Goal: Find specific page/section: Find specific page/section

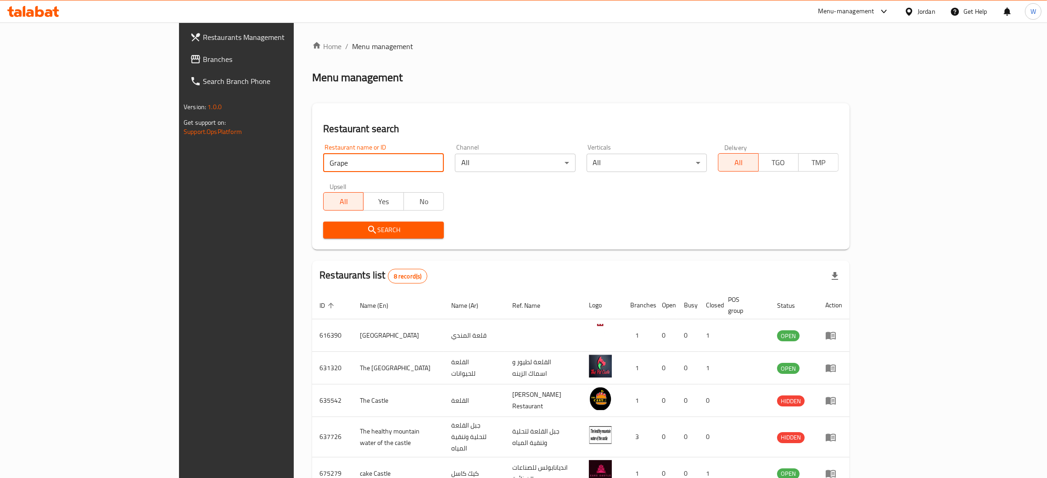
type input "Grape"
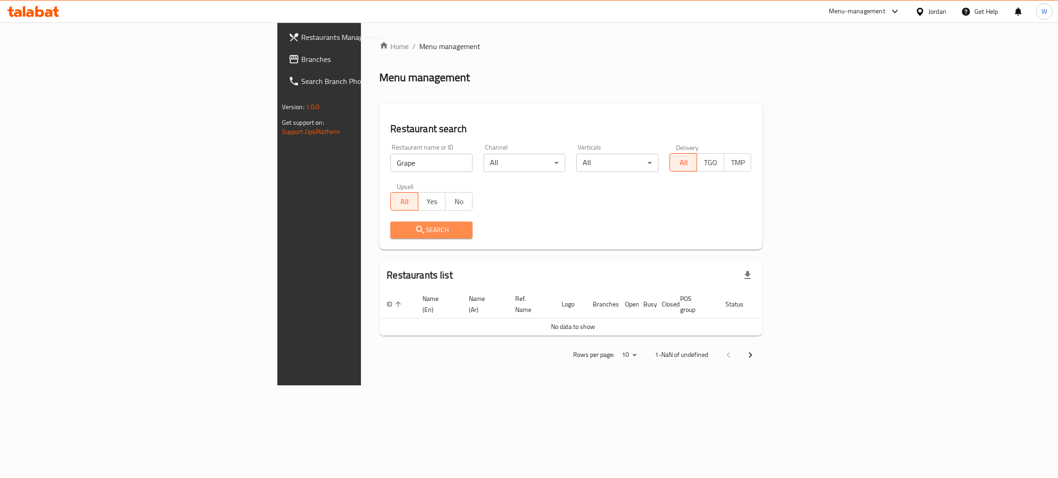
click at [398, 227] on span "Search" at bounding box center [431, 230] width 67 height 11
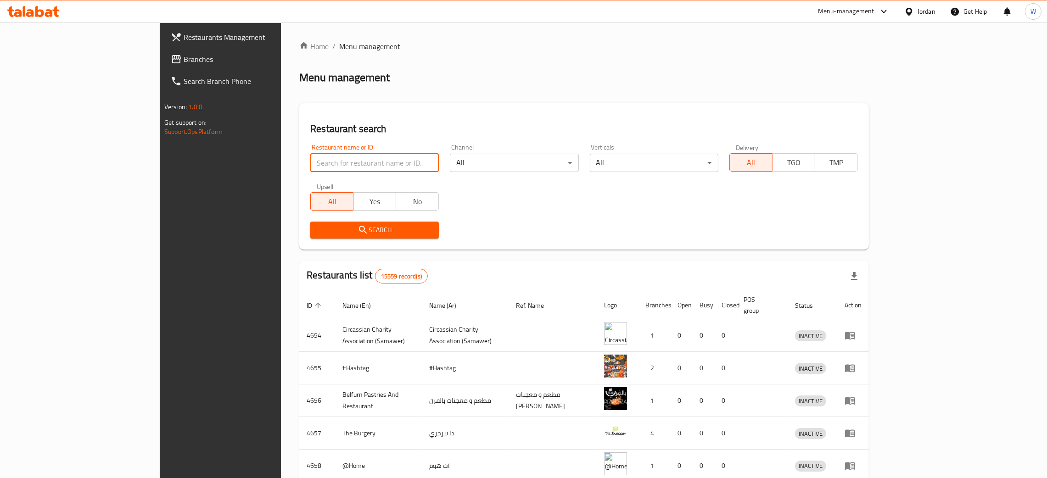
click at [318, 168] on input "search" at bounding box center [374, 163] width 129 height 18
type input "Grape"
click button "Search" at bounding box center [374, 230] width 129 height 17
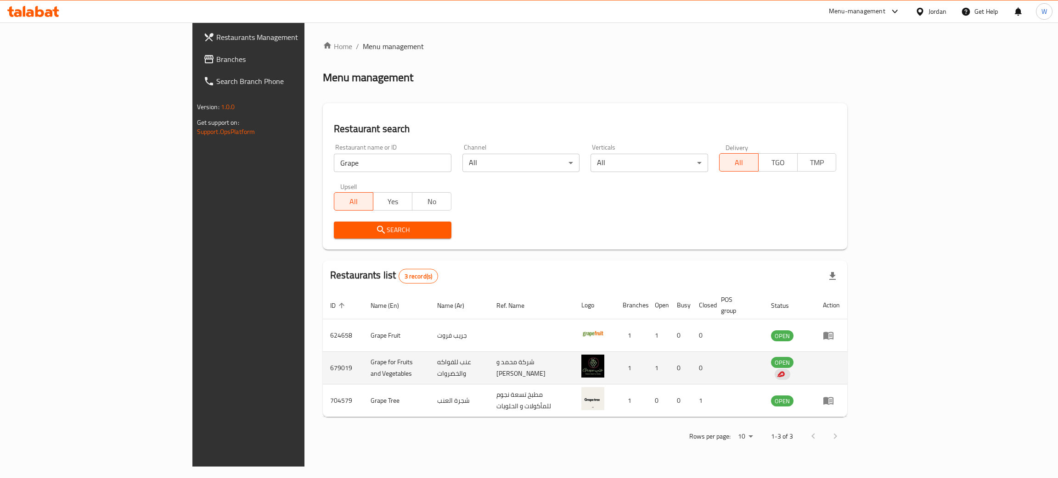
click at [323, 363] on td "679019" at bounding box center [343, 368] width 40 height 33
copy td "679019"
click at [363, 358] on td "Grape for Fruits and Vegetables" at bounding box center [396, 368] width 67 height 33
click at [363, 357] on td "Grape for Fruits and Vegetables" at bounding box center [396, 368] width 67 height 33
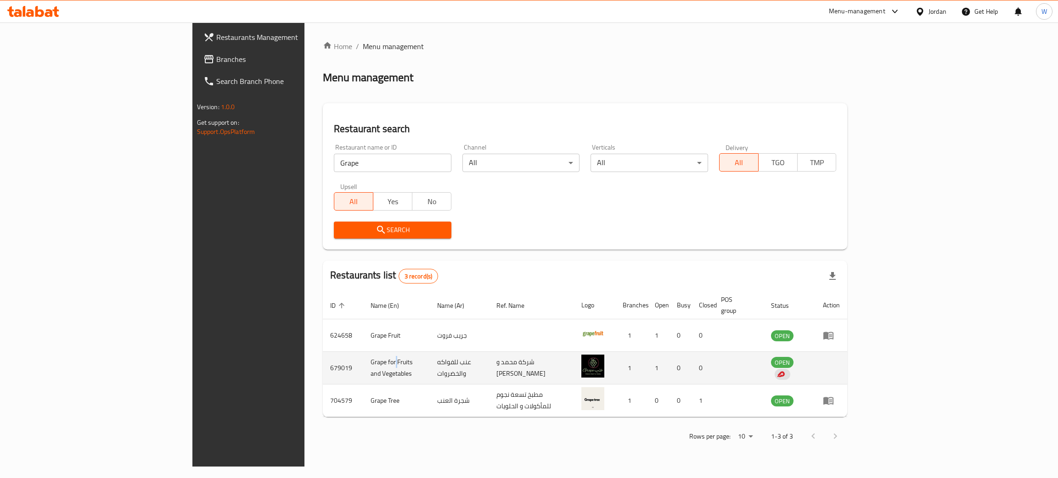
click at [363, 356] on td "Grape for Fruits and Vegetables" at bounding box center [396, 368] width 67 height 33
click at [363, 357] on td "Grape for Fruits and Vegetables" at bounding box center [396, 368] width 67 height 33
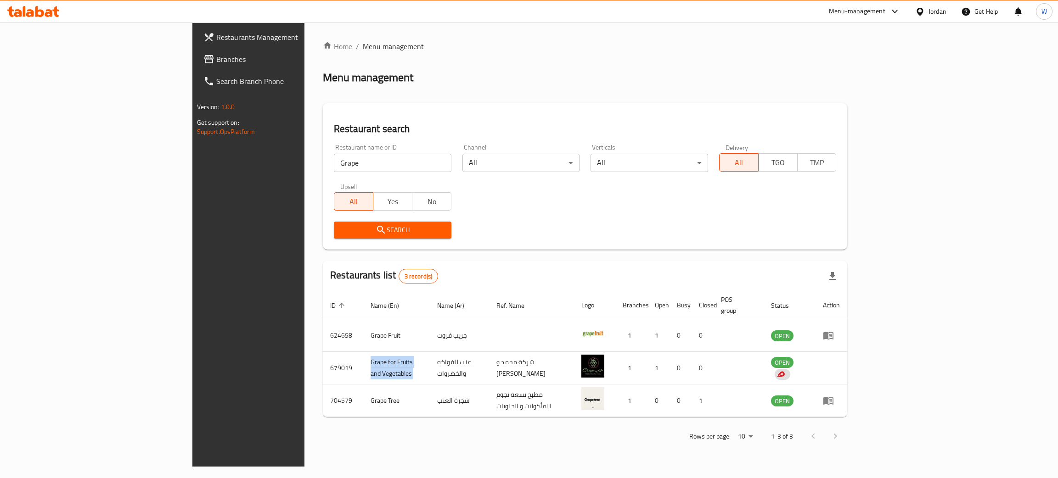
copy td "Grape for Fruits and Vegetables"
